Goal: Information Seeking & Learning: Learn about a topic

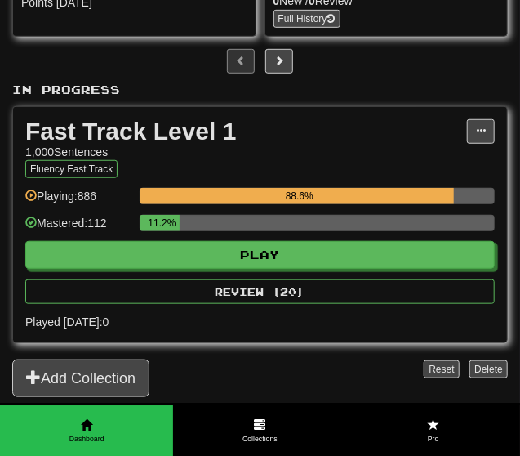
scroll to position [227, 0]
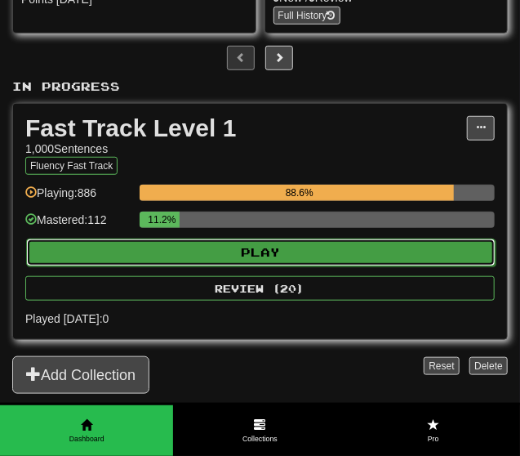
click at [203, 257] on button "Play" at bounding box center [261, 253] width 470 height 28
select select "**"
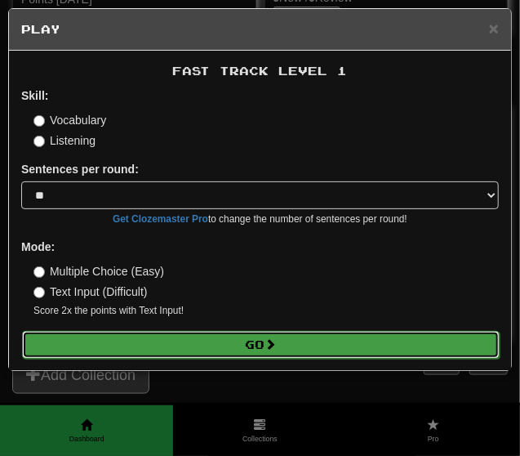
click at [270, 343] on span at bounding box center [270, 343] width 11 height 11
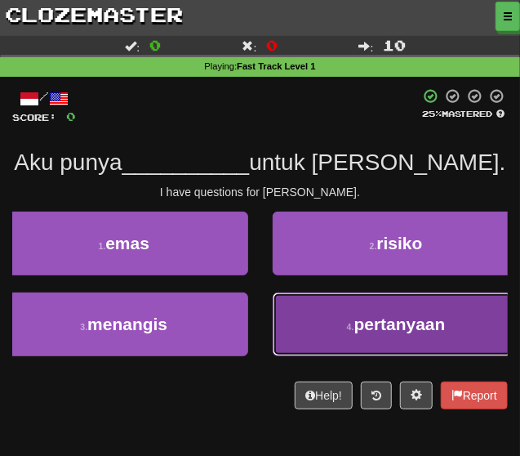
click at [331, 331] on button "4 . pertanyaan" at bounding box center [397, 324] width 248 height 64
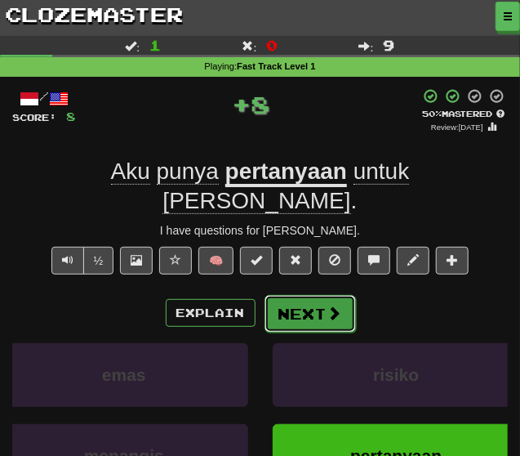
click at [313, 295] on button "Next" at bounding box center [310, 314] width 91 height 38
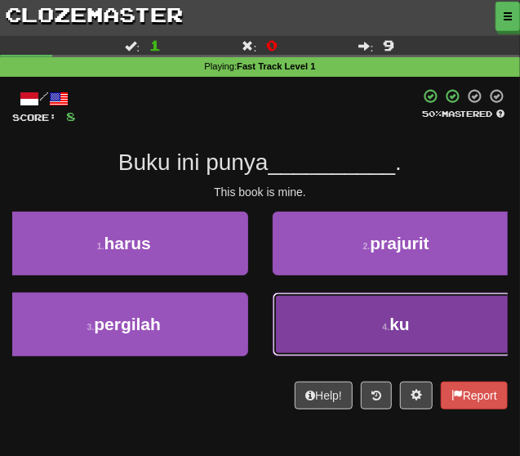
click at [352, 315] on button "4 . ku" at bounding box center [397, 324] width 248 height 64
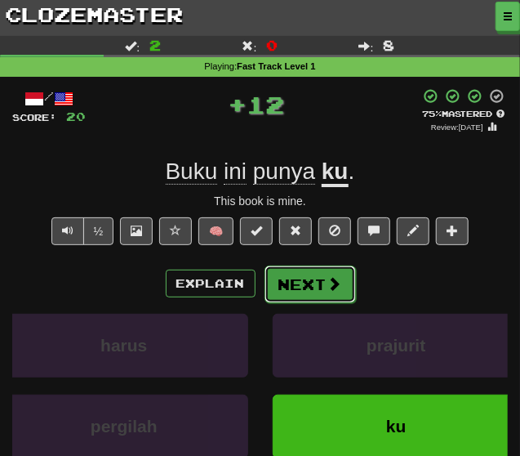
click at [306, 276] on button "Next" at bounding box center [310, 284] width 91 height 38
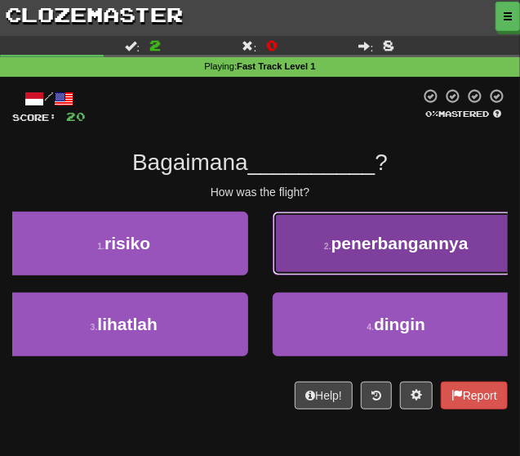
click at [316, 267] on button "2 . penerbangannya" at bounding box center [397, 244] width 248 height 64
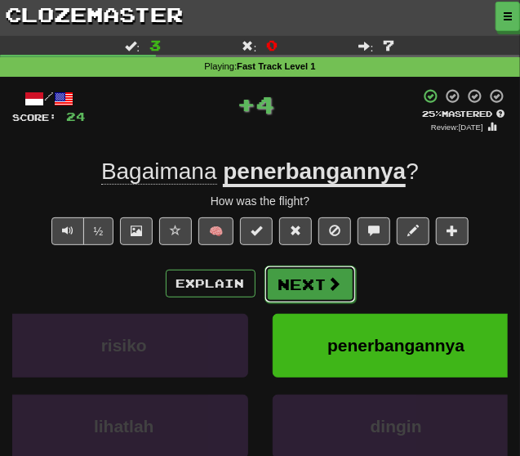
click at [315, 273] on button "Next" at bounding box center [310, 284] width 91 height 38
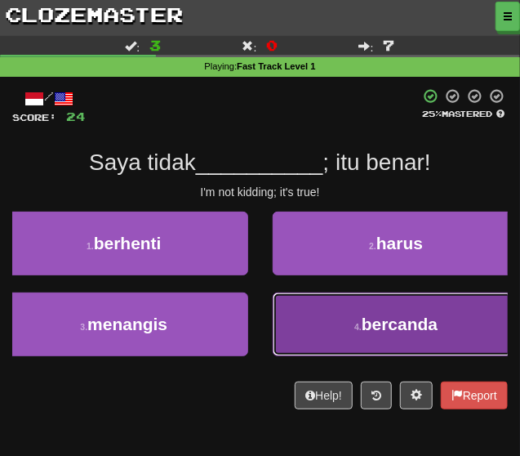
click at [331, 333] on button "4 . bercanda" at bounding box center [397, 324] width 248 height 64
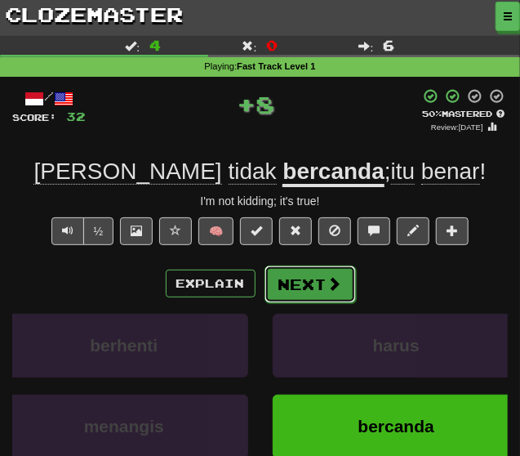
click at [308, 275] on button "Next" at bounding box center [310, 284] width 91 height 38
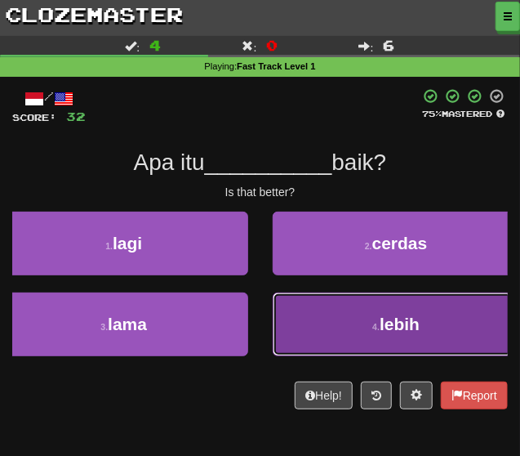
click at [336, 318] on button "4 . lebih" at bounding box center [397, 324] width 248 height 64
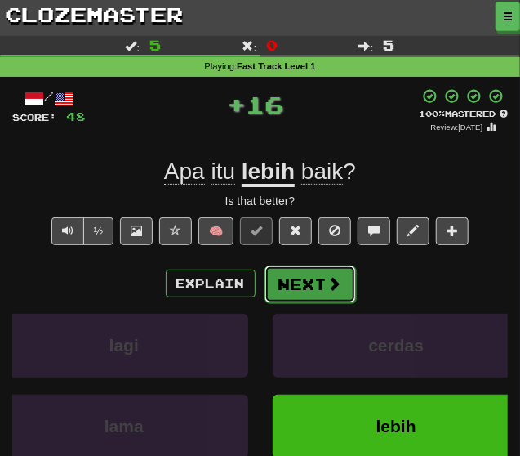
click at [316, 275] on button "Next" at bounding box center [310, 284] width 91 height 38
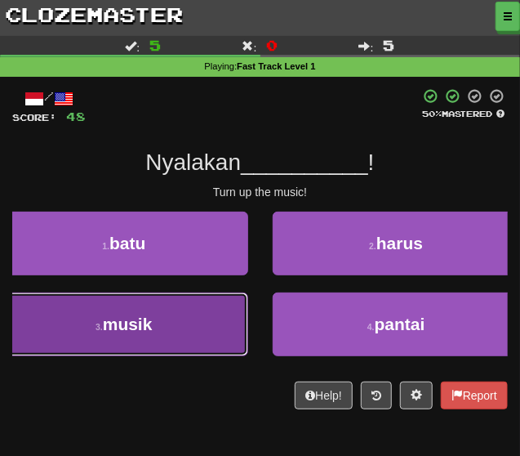
click at [220, 324] on button "3 . musik" at bounding box center [124, 324] width 248 height 64
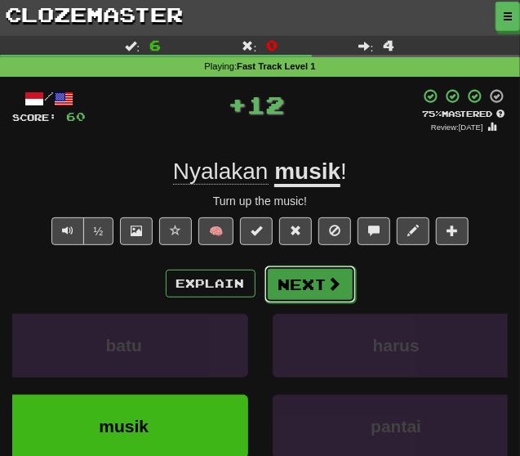
click at [311, 270] on button "Next" at bounding box center [310, 284] width 91 height 38
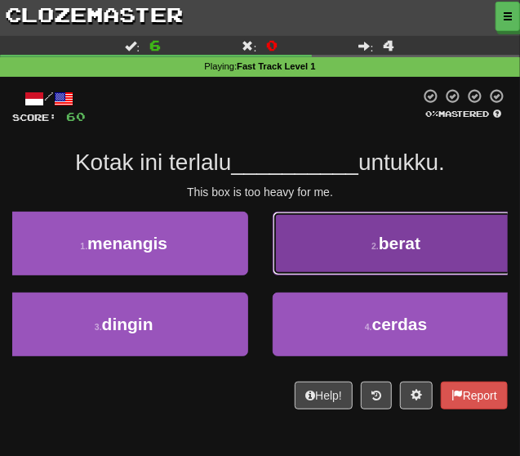
click at [316, 269] on button "2 . berat" at bounding box center [397, 244] width 248 height 64
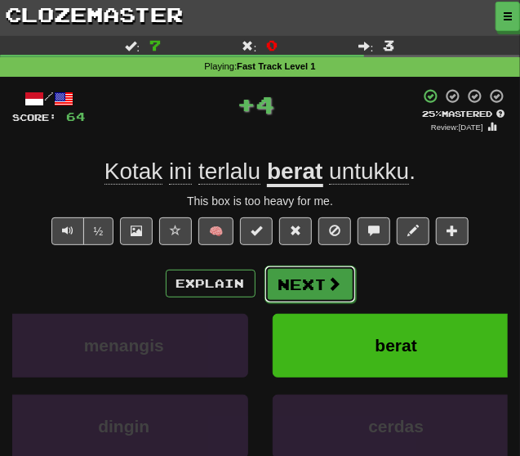
click at [311, 283] on button "Next" at bounding box center [310, 284] width 91 height 38
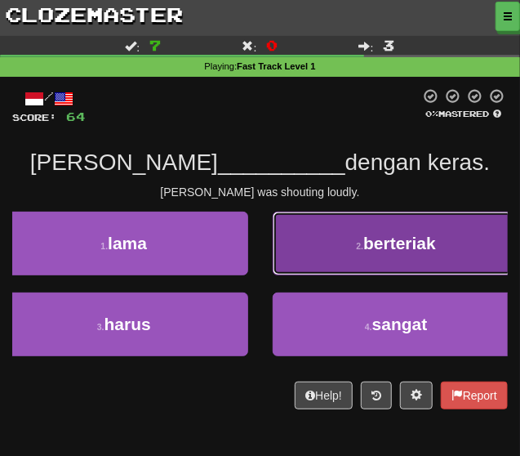
click at [354, 265] on button "2 . berteriak" at bounding box center [397, 244] width 248 height 64
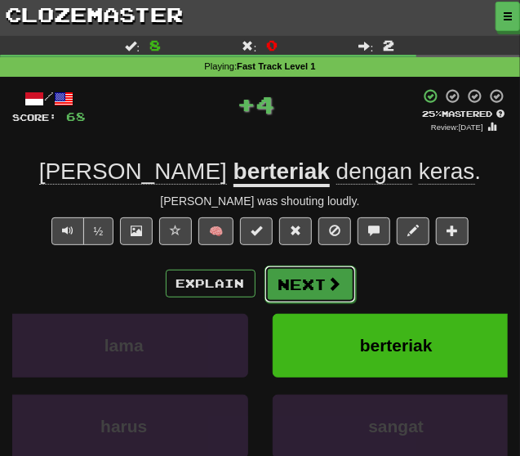
click at [325, 275] on button "Next" at bounding box center [310, 284] width 91 height 38
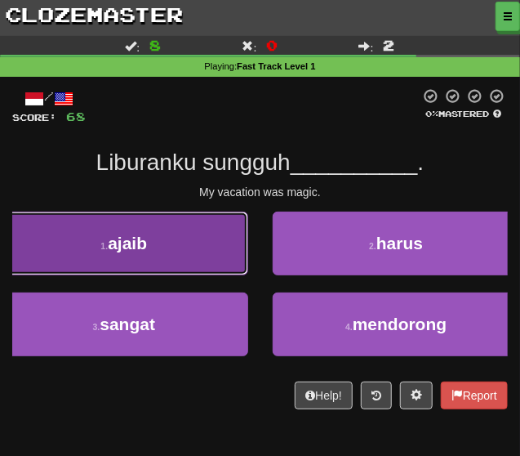
click at [230, 266] on button "1 . ajaib" at bounding box center [124, 244] width 248 height 64
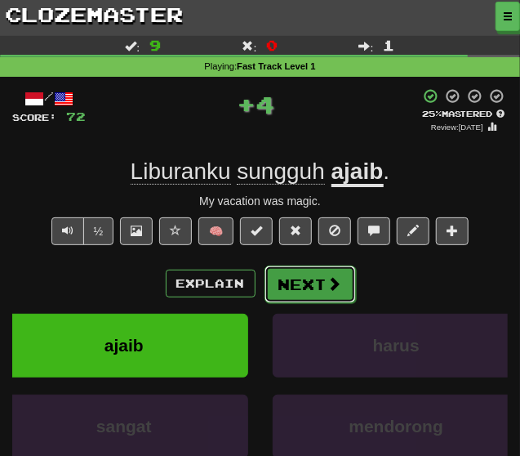
click at [300, 279] on button "Next" at bounding box center [310, 284] width 91 height 38
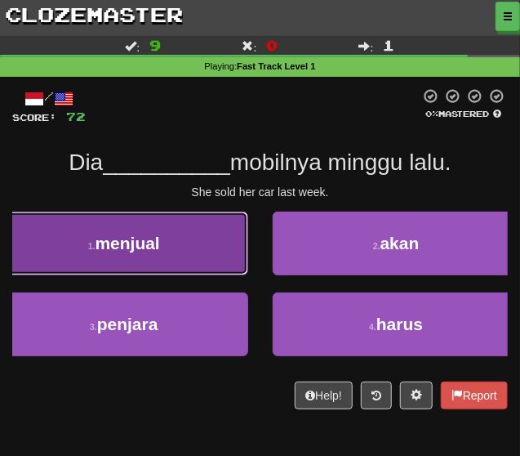
click at [229, 267] on button "1 . menjual" at bounding box center [124, 244] width 248 height 64
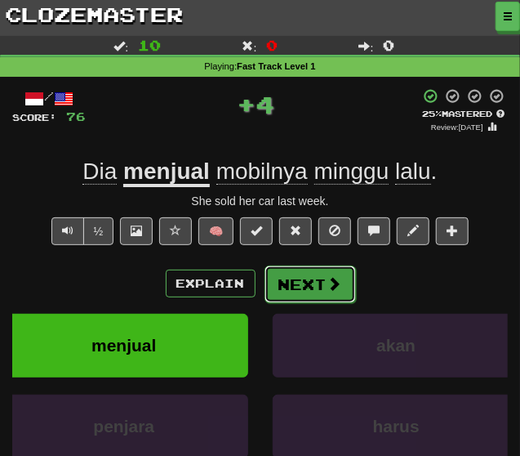
click at [288, 277] on button "Next" at bounding box center [310, 284] width 91 height 38
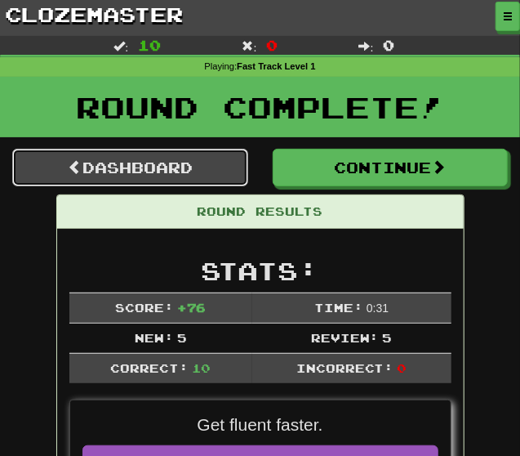
click at [183, 164] on link "Dashboard" at bounding box center [130, 168] width 236 height 38
